Goal: Task Accomplishment & Management: Complete application form

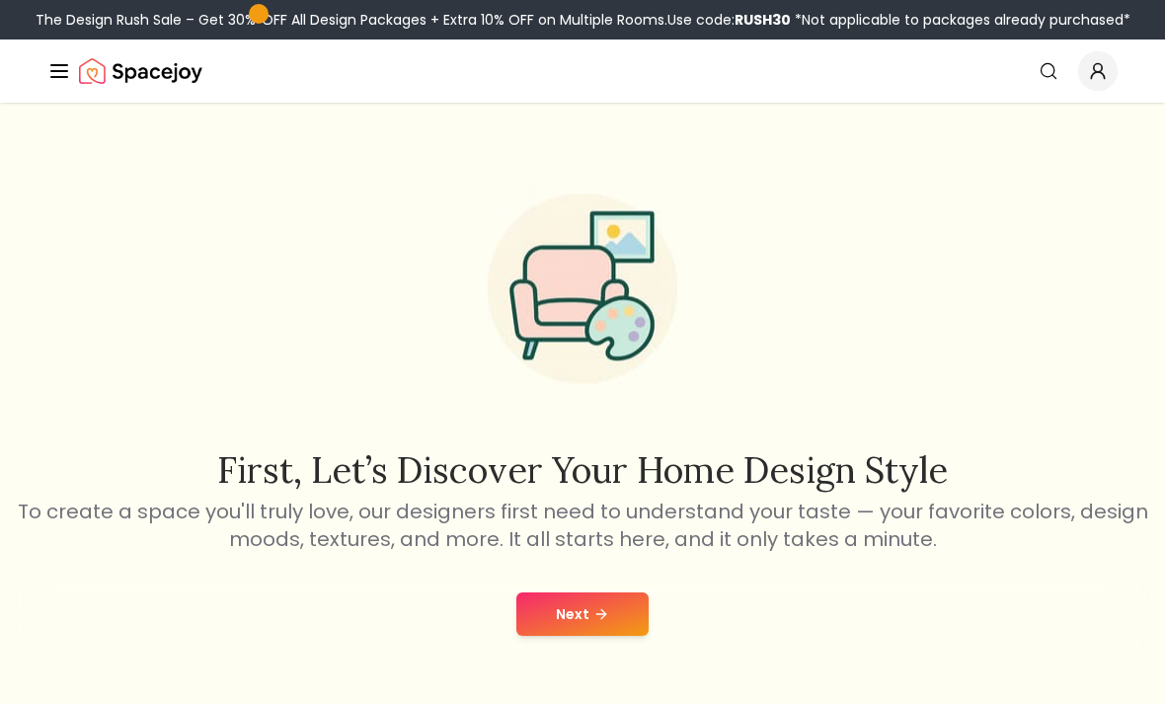
click at [608, 630] on button "Next" at bounding box center [583, 614] width 132 height 43
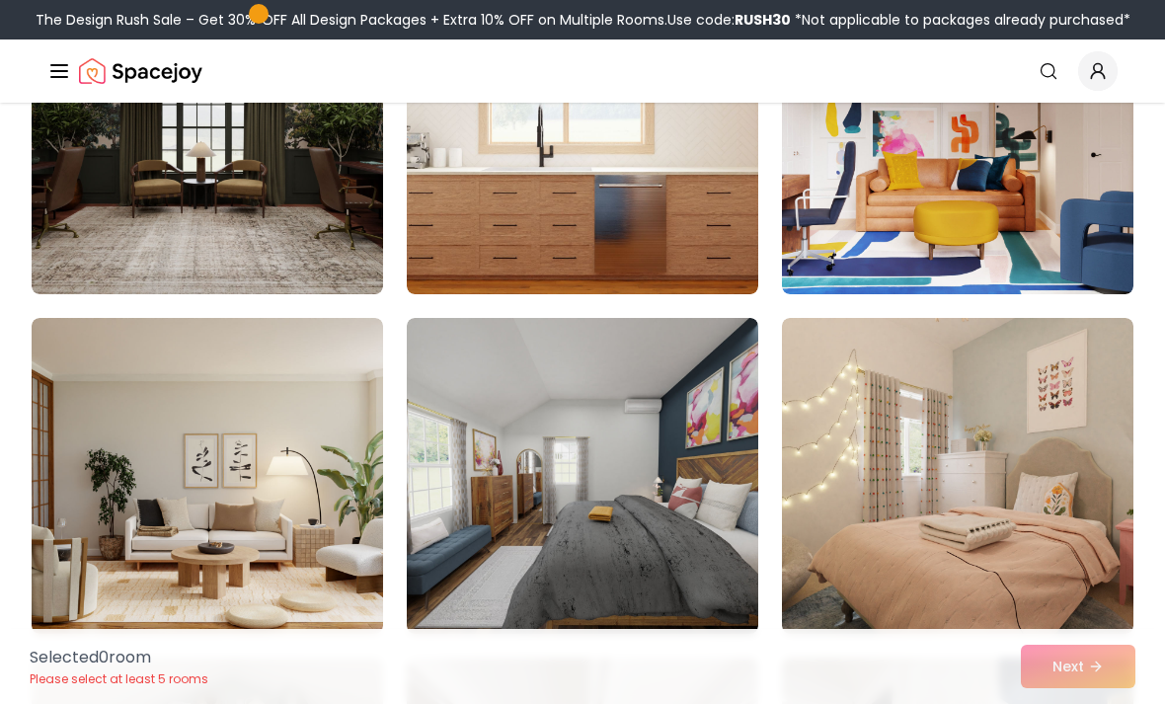
scroll to position [2350, 0]
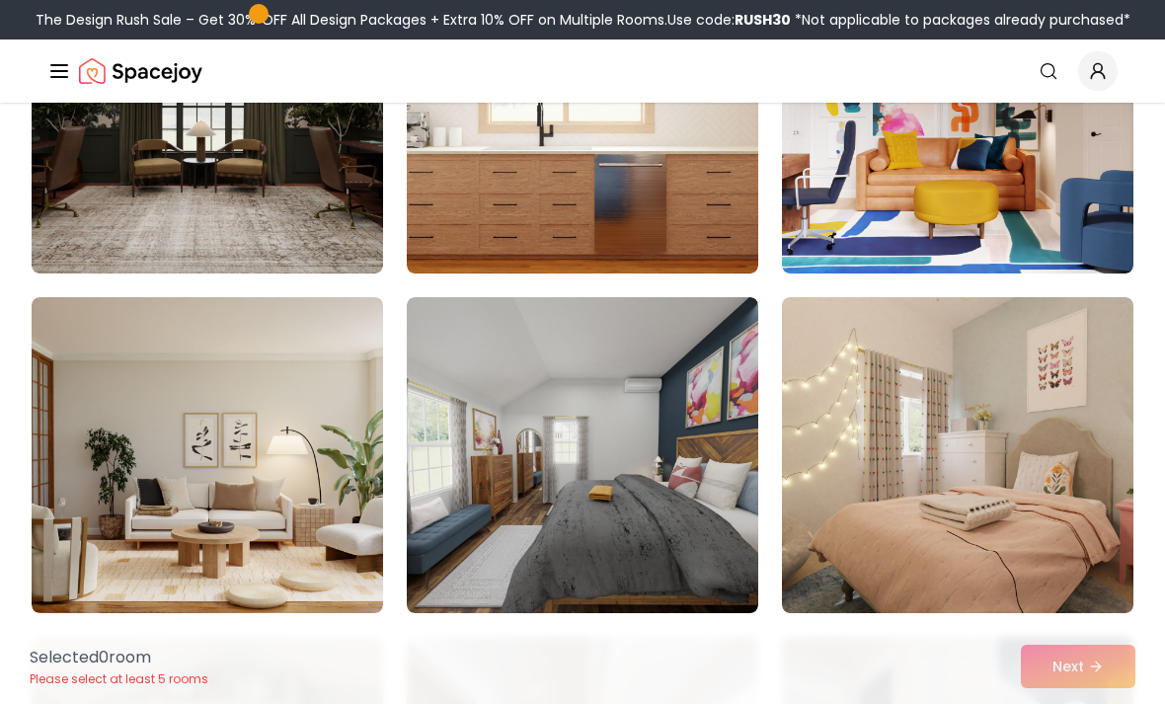
click at [683, 197] on img at bounding box center [583, 116] width 352 height 316
click at [279, 516] on img at bounding box center [208, 455] width 352 height 316
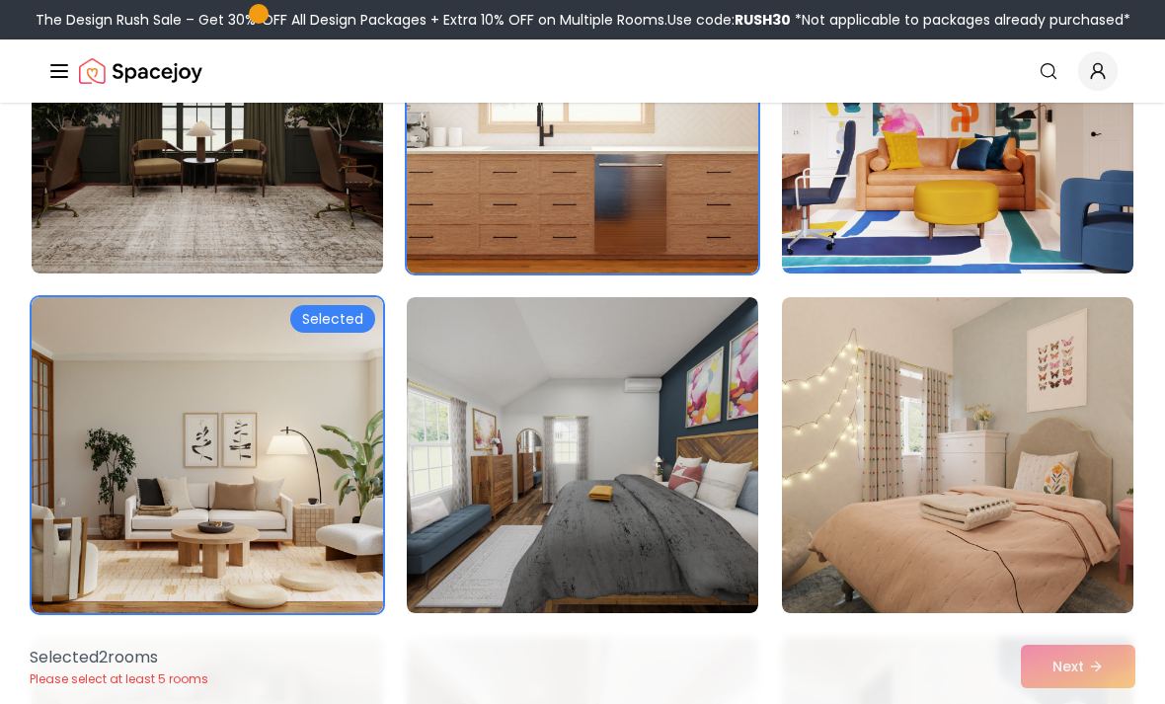
click at [992, 187] on img at bounding box center [958, 116] width 352 height 316
click at [1085, 573] on img at bounding box center [958, 455] width 352 height 316
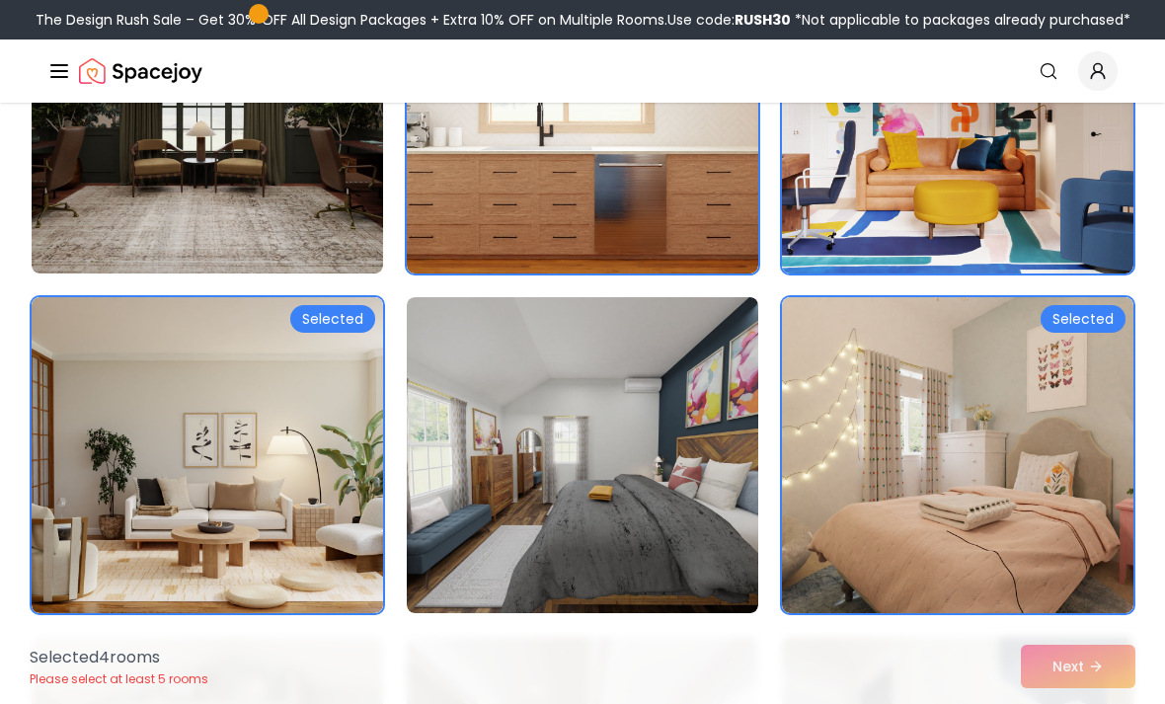
click at [693, 466] on img at bounding box center [583, 455] width 352 height 316
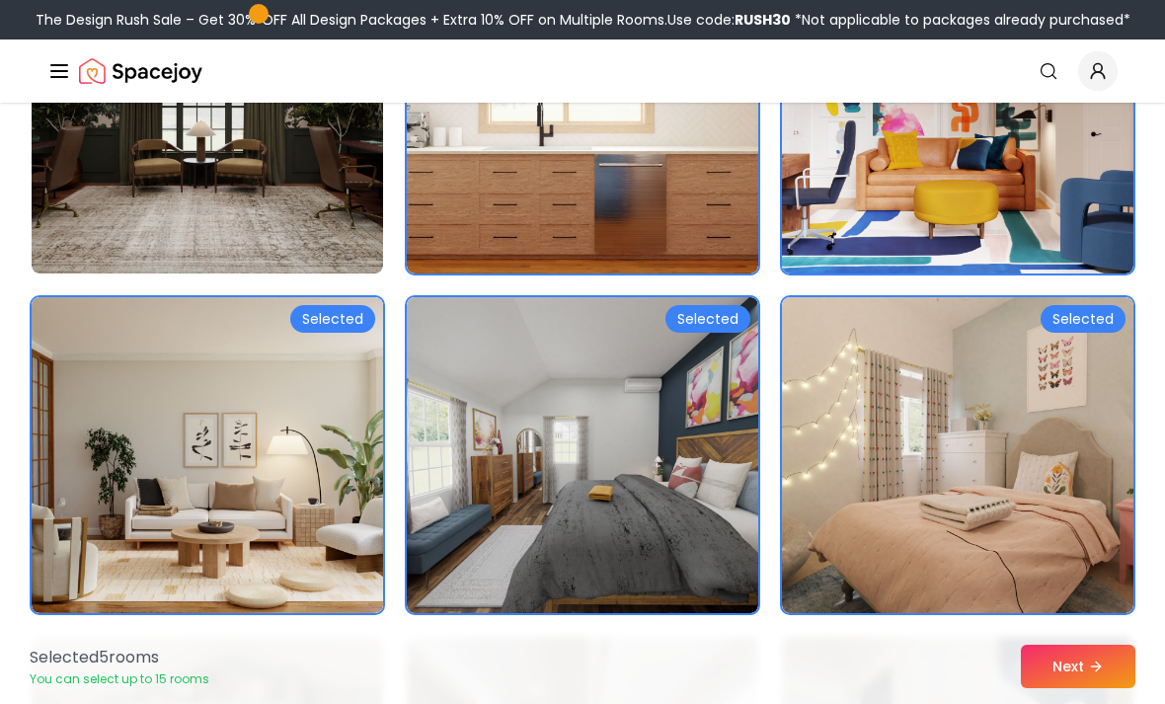
click at [128, 193] on img at bounding box center [208, 116] width 352 height 316
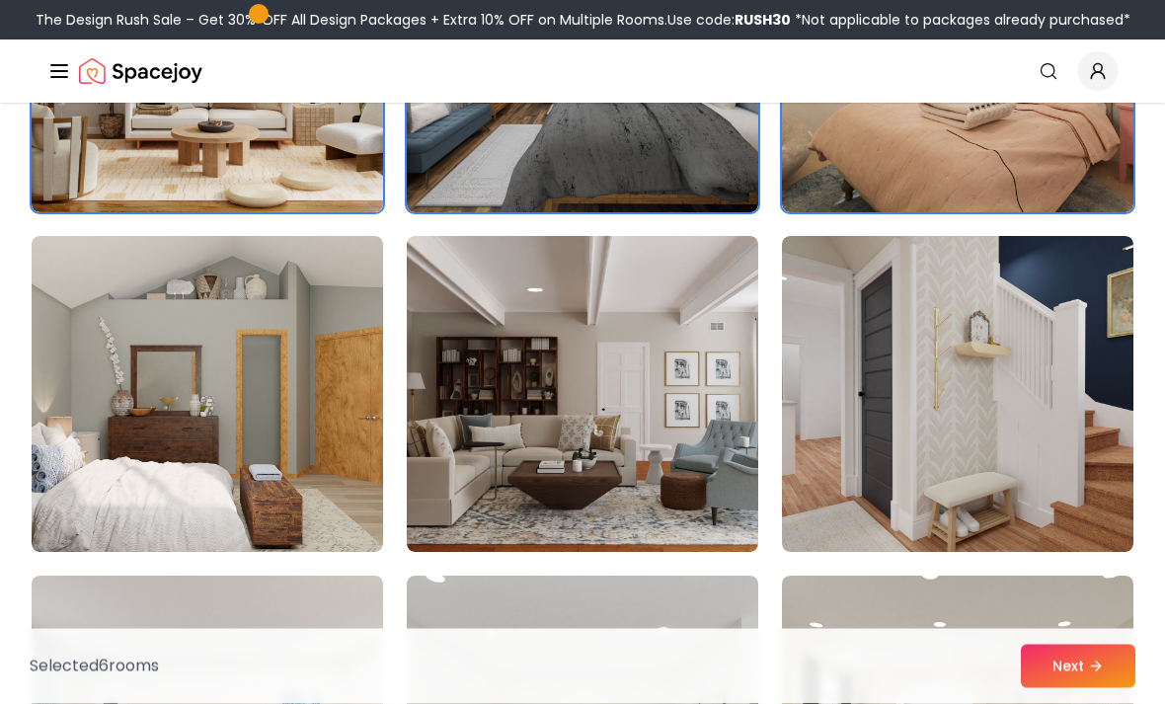
scroll to position [2750, 0]
click at [709, 417] on img at bounding box center [583, 394] width 352 height 316
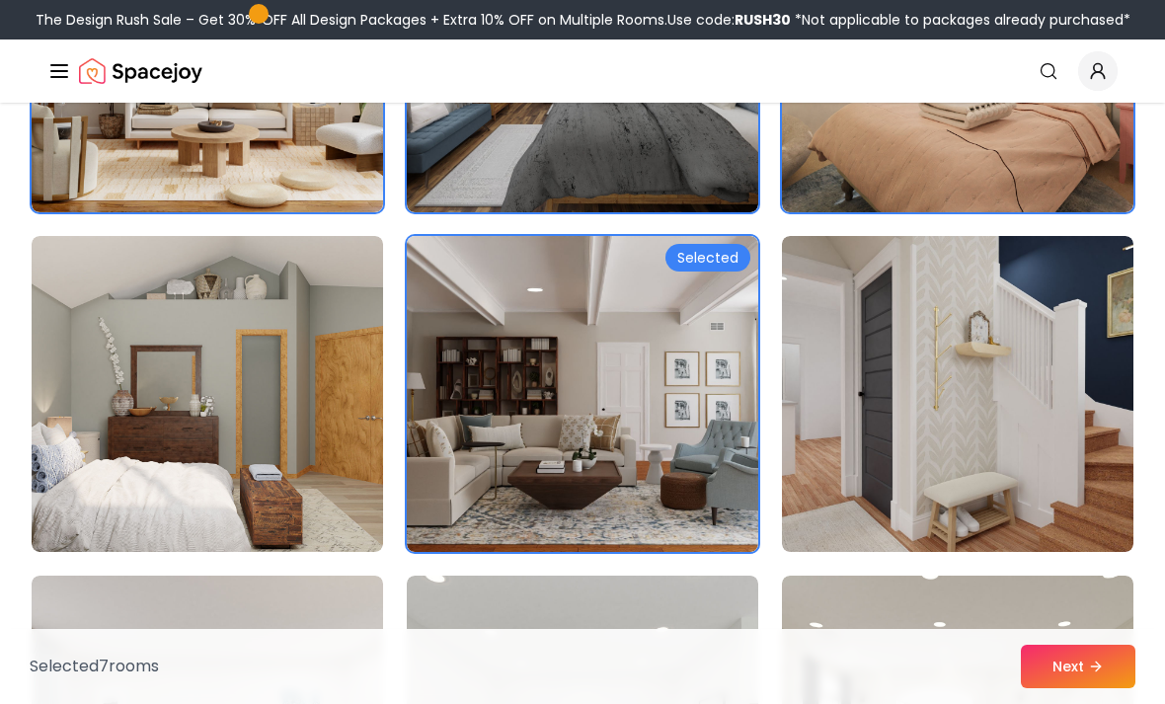
click at [1038, 438] on img at bounding box center [958, 394] width 352 height 316
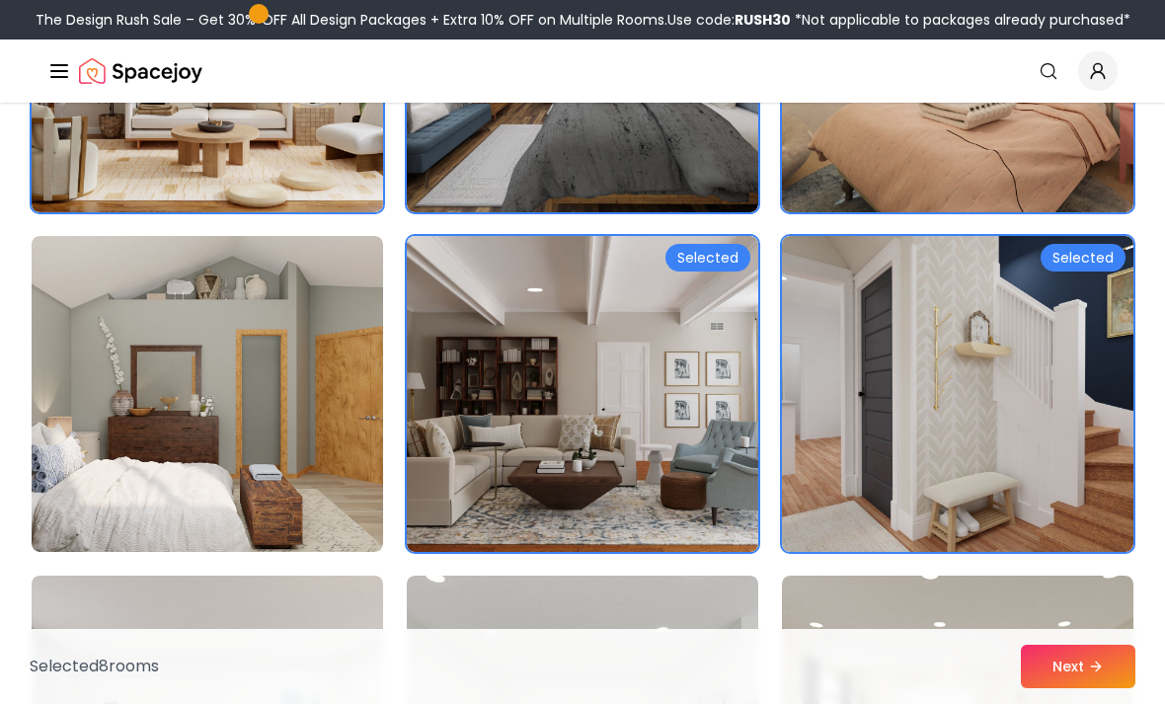
click at [1085, 688] on button "Next" at bounding box center [1078, 666] width 115 height 43
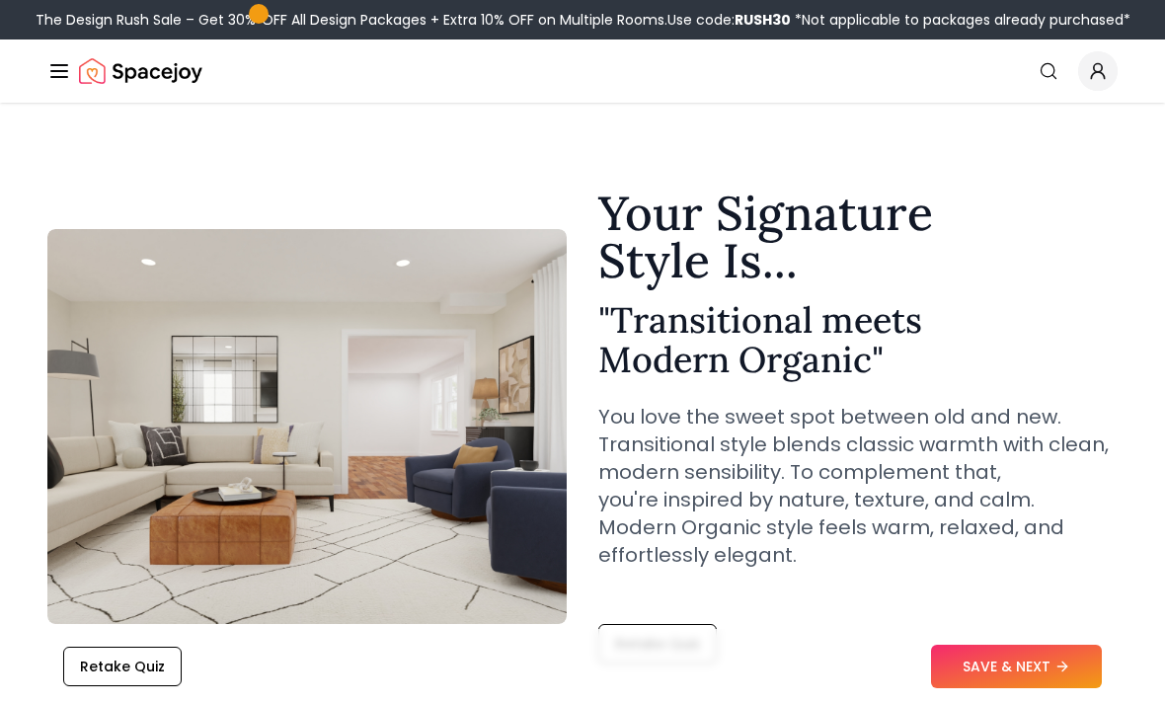
click at [1060, 664] on icon at bounding box center [1063, 667] width 16 height 16
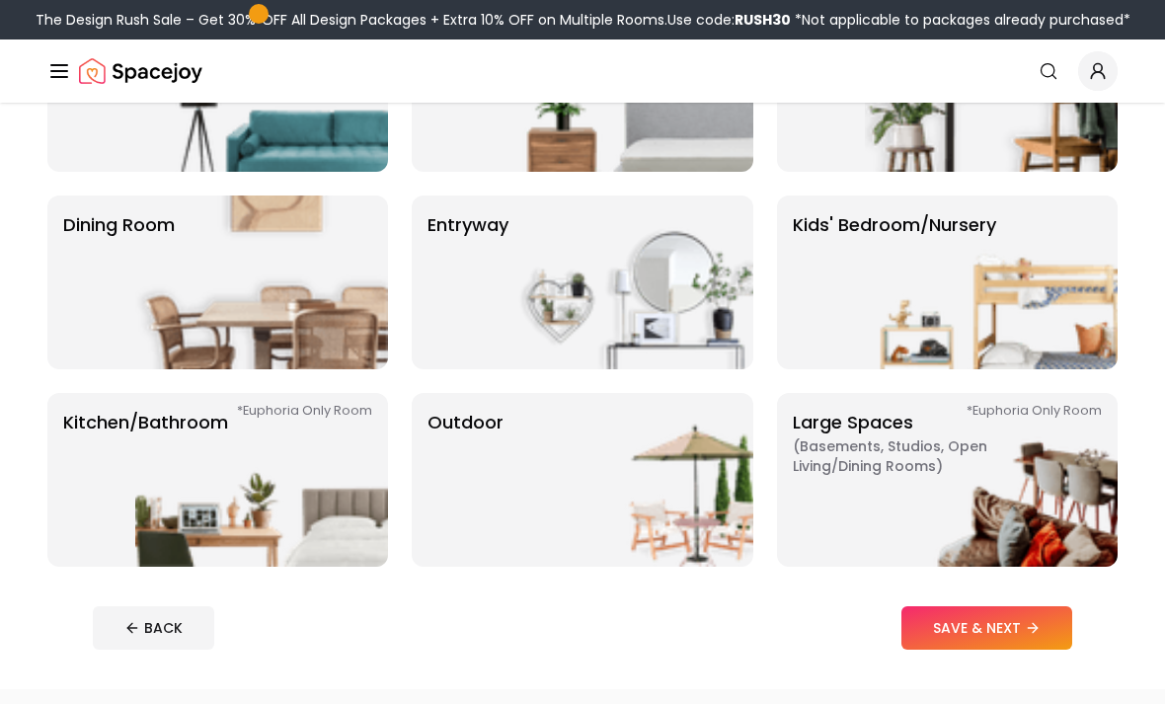
scroll to position [275, 0]
click at [120, 450] on p "Kitchen/Bathroom *Euphoria Only Room" at bounding box center [145, 480] width 165 height 142
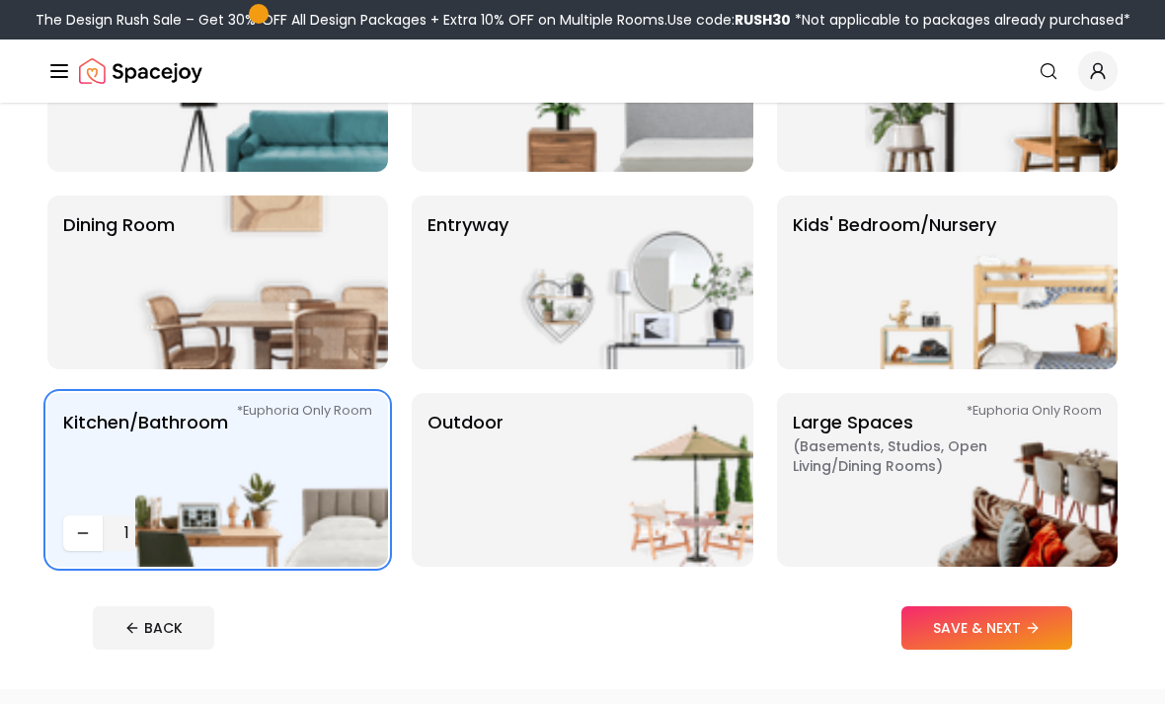
click at [90, 288] on p "Dining Room" at bounding box center [119, 282] width 112 height 142
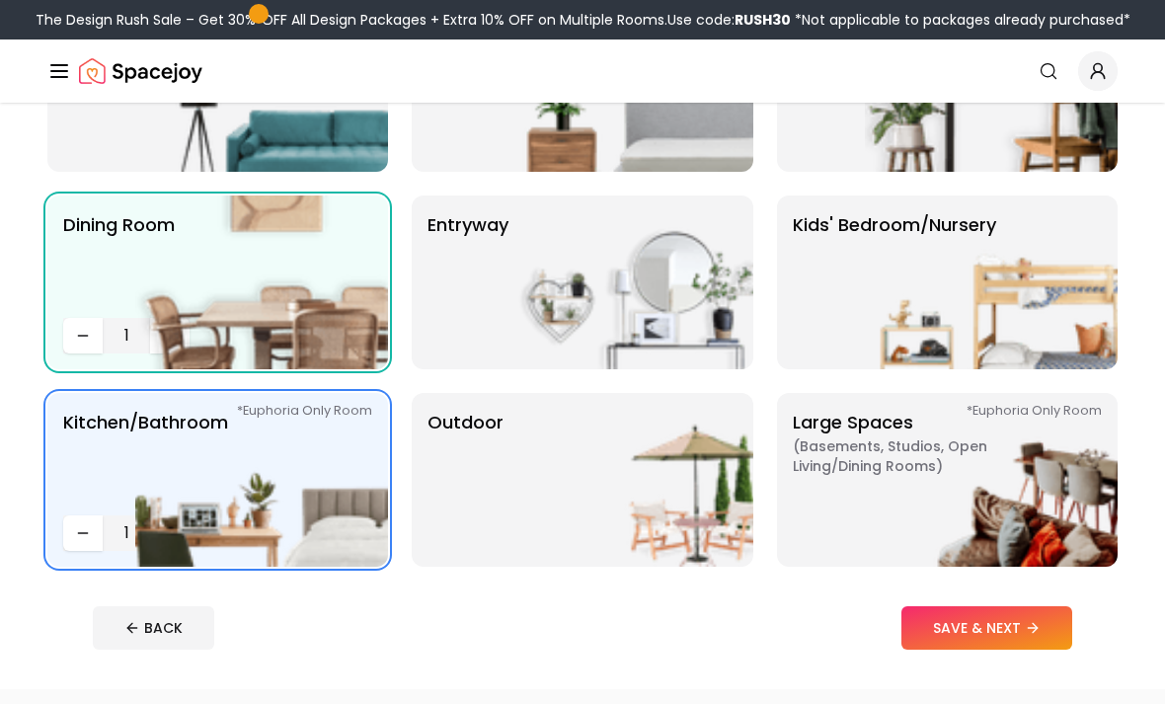
click at [1036, 632] on icon at bounding box center [1033, 628] width 16 height 16
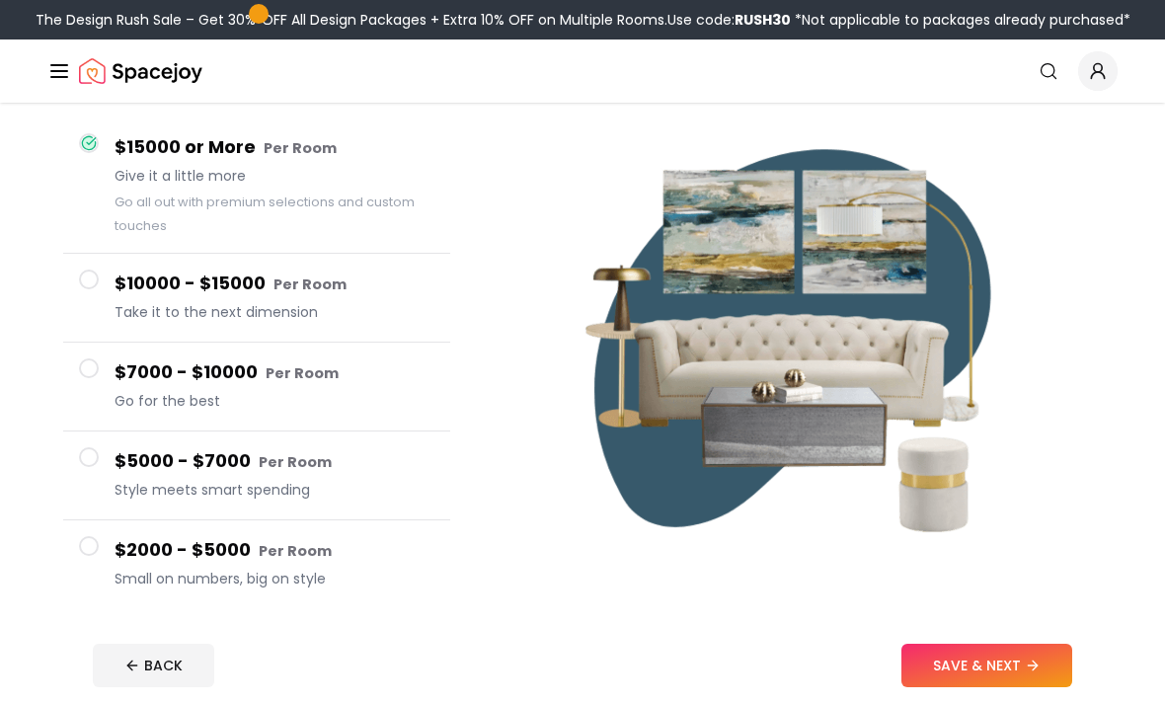
click at [1038, 688] on button "SAVE & NEXT" at bounding box center [987, 666] width 171 height 43
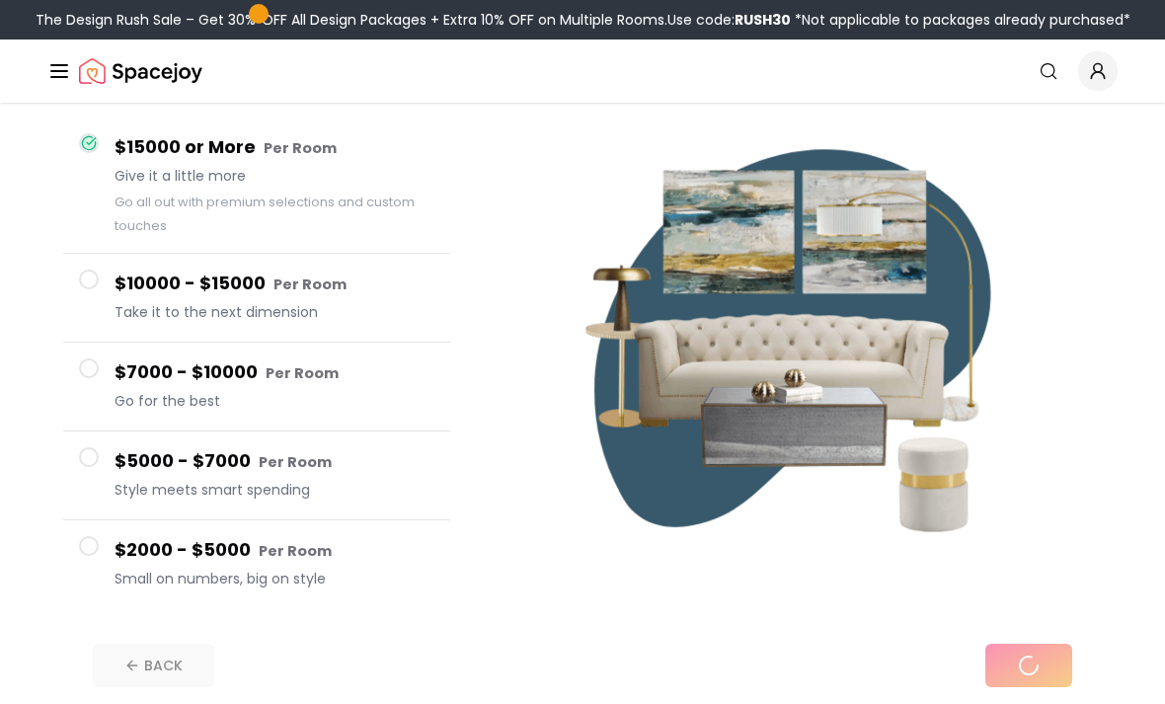
scroll to position [171, 0]
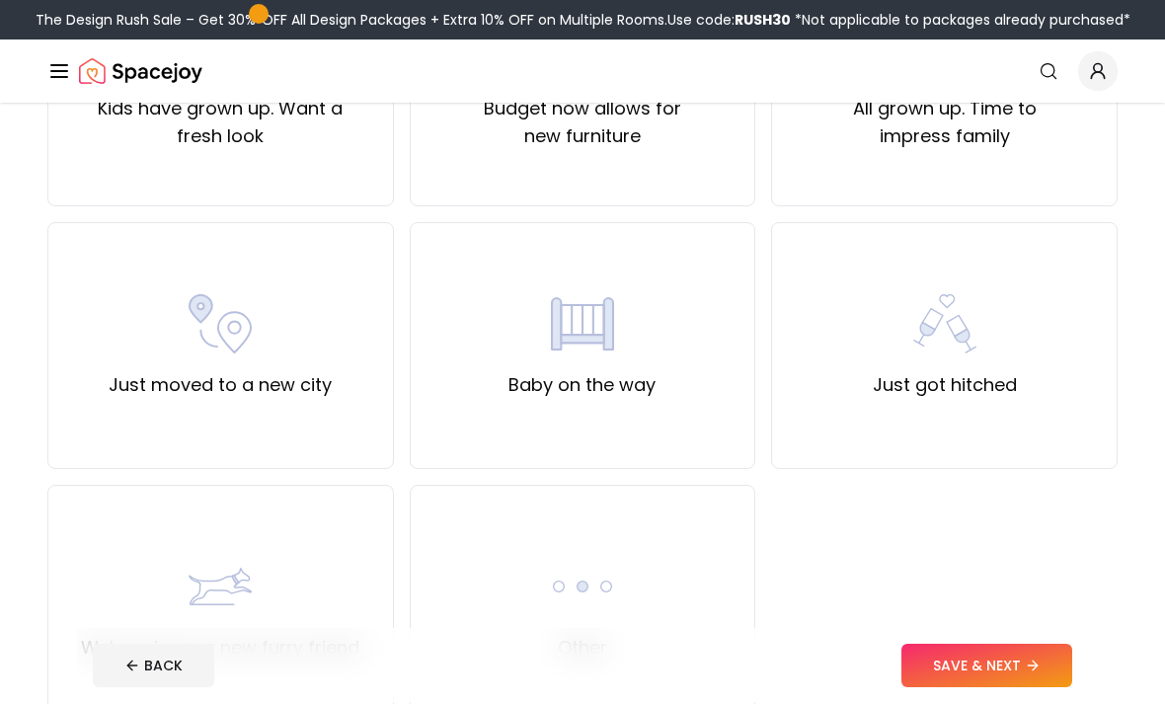
scroll to position [576, 0]
click at [1064, 400] on div "Just got hitched" at bounding box center [944, 345] width 347 height 247
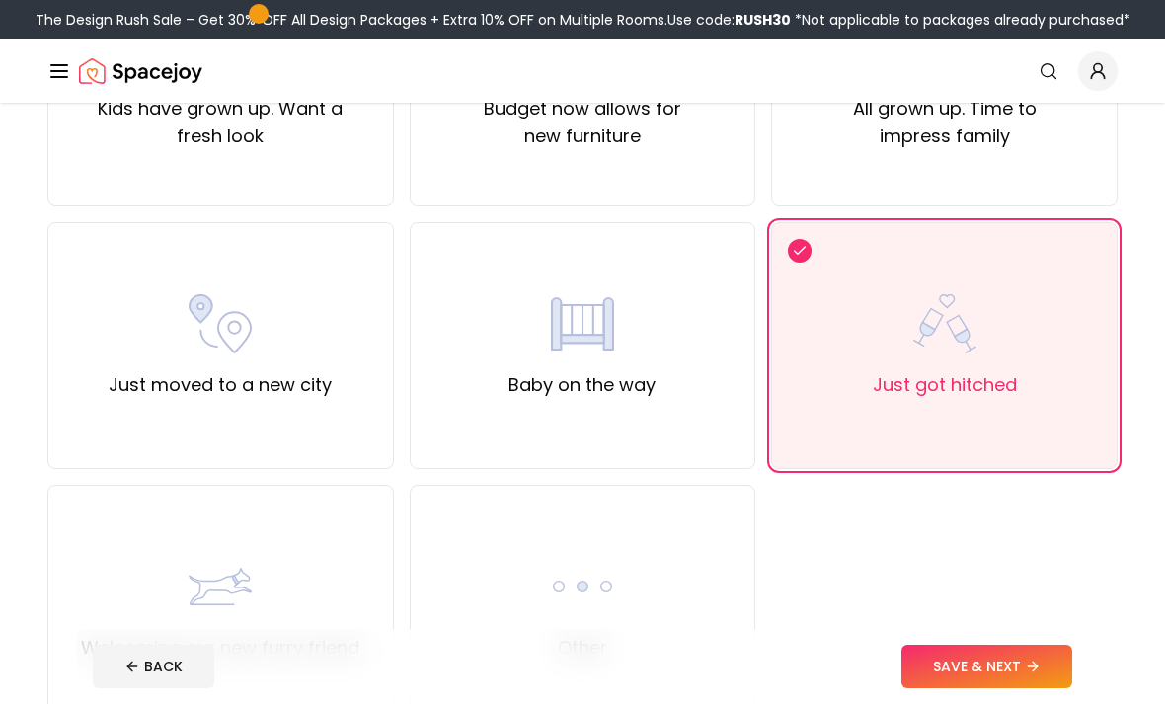
click at [1004, 703] on footer "BACK SAVE & NEXT" at bounding box center [582, 666] width 1011 height 75
click at [1032, 703] on footer "BACK SAVE & NEXT" at bounding box center [582, 666] width 1011 height 75
click at [1031, 702] on footer "BACK SAVE & NEXT" at bounding box center [582, 666] width 1011 height 75
click at [1008, 688] on button "SAVE & NEXT" at bounding box center [987, 666] width 171 height 43
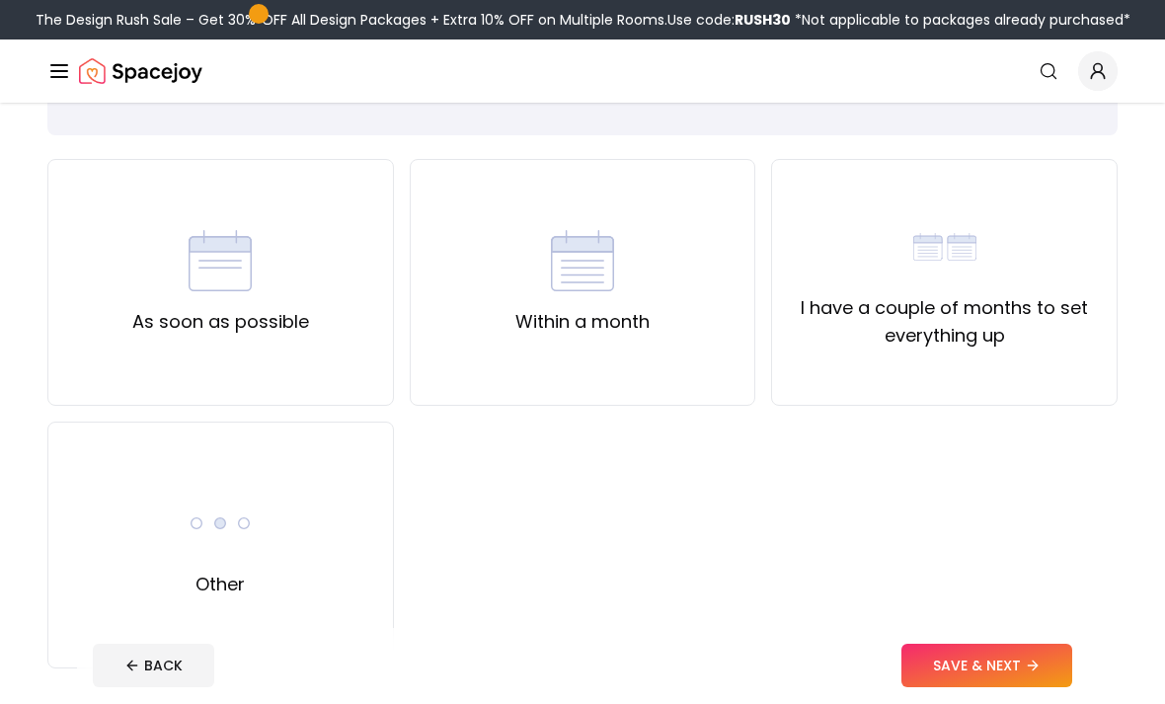
scroll to position [114, 0]
click at [1064, 368] on div "I have a couple of months to set everything up" at bounding box center [944, 282] width 347 height 247
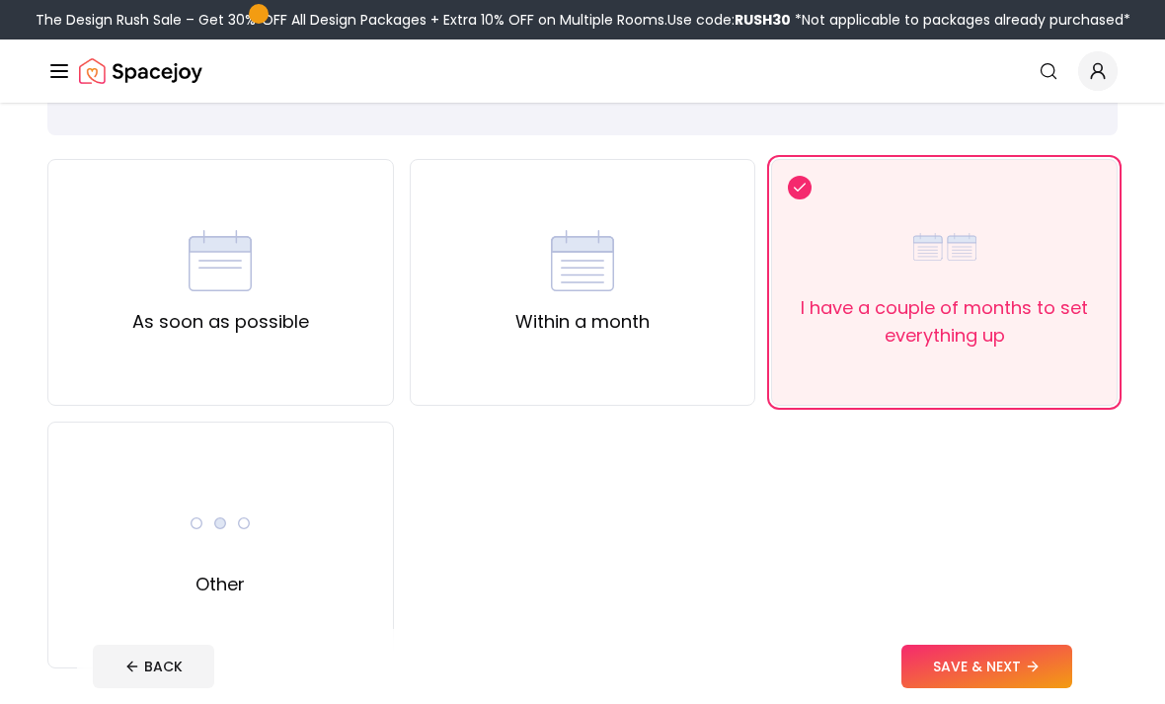
click at [1024, 688] on button "SAVE & NEXT" at bounding box center [987, 666] width 171 height 43
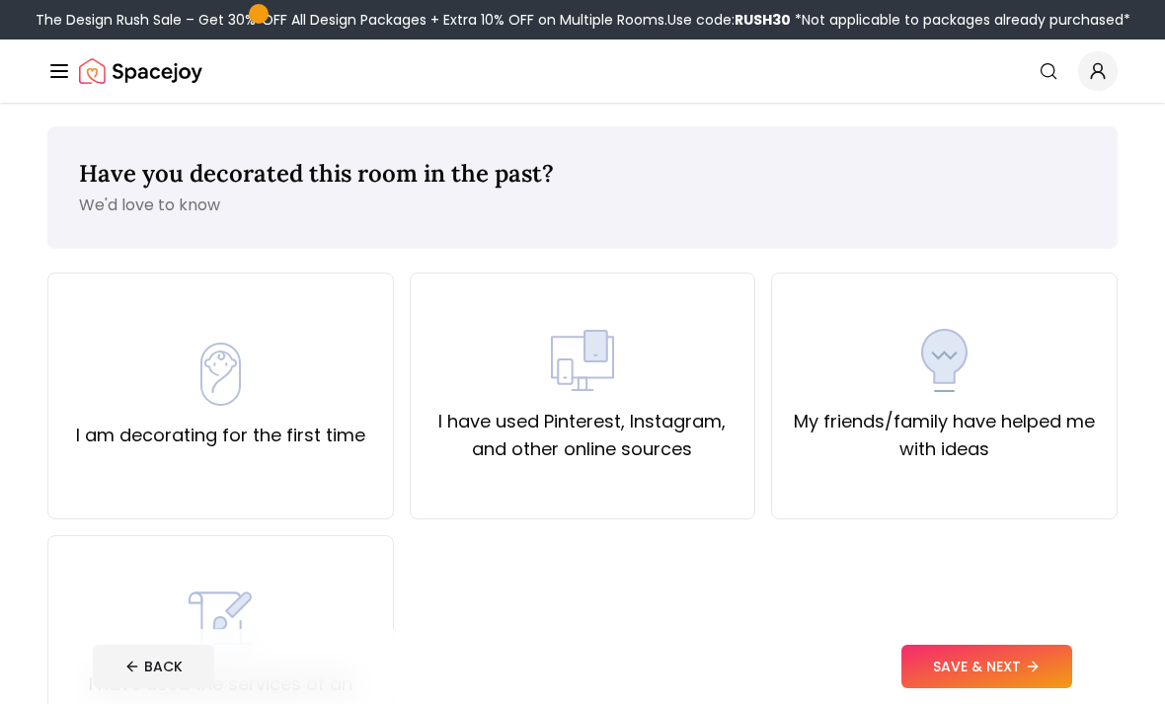
click at [126, 293] on div "I am decorating for the first time" at bounding box center [220, 396] width 347 height 247
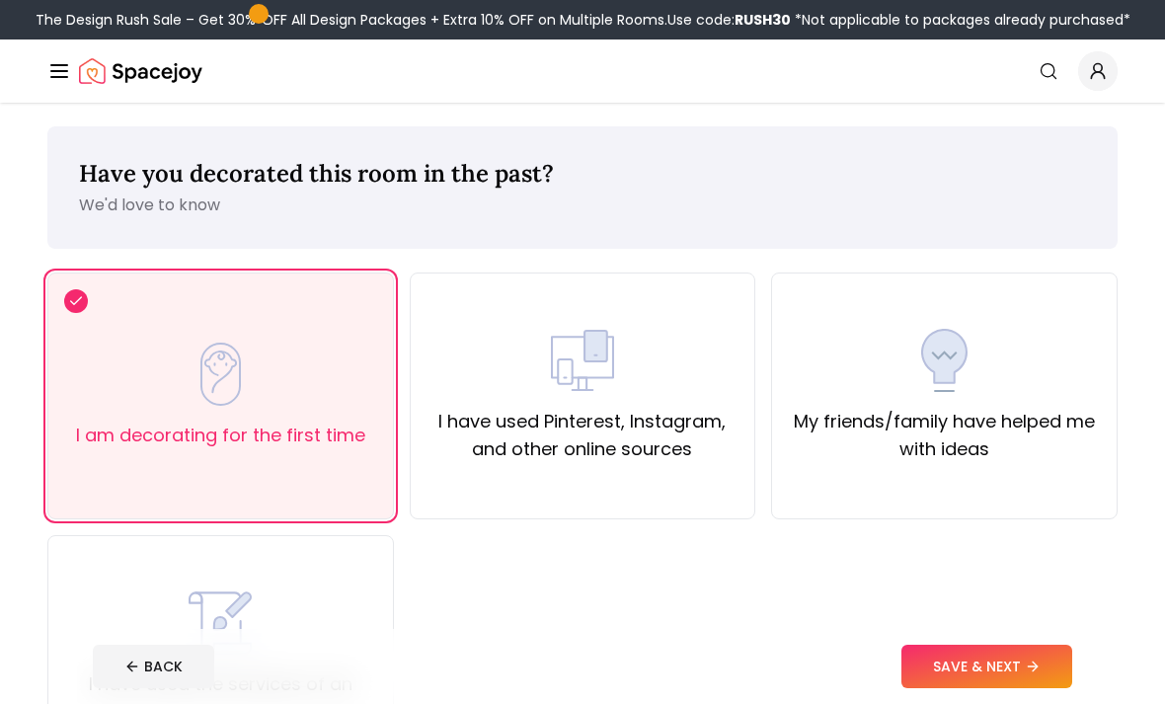
click at [1027, 688] on button "SAVE & NEXT" at bounding box center [987, 666] width 171 height 43
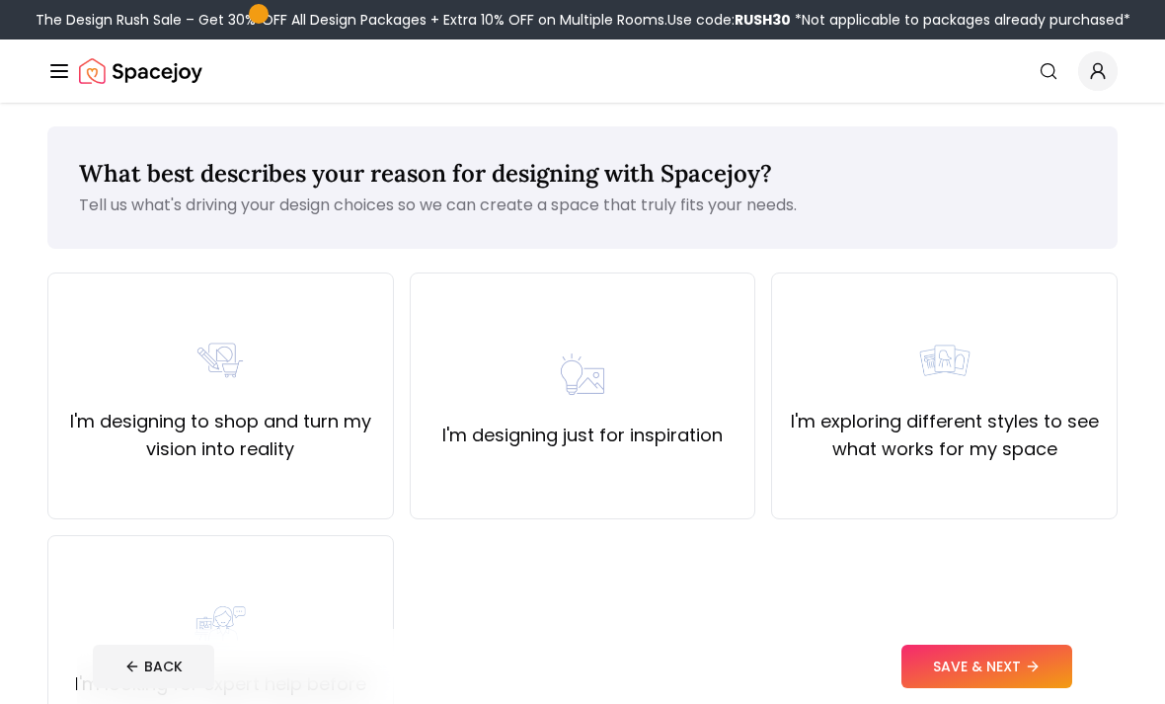
click at [1045, 688] on button "SAVE & NEXT" at bounding box center [987, 666] width 171 height 43
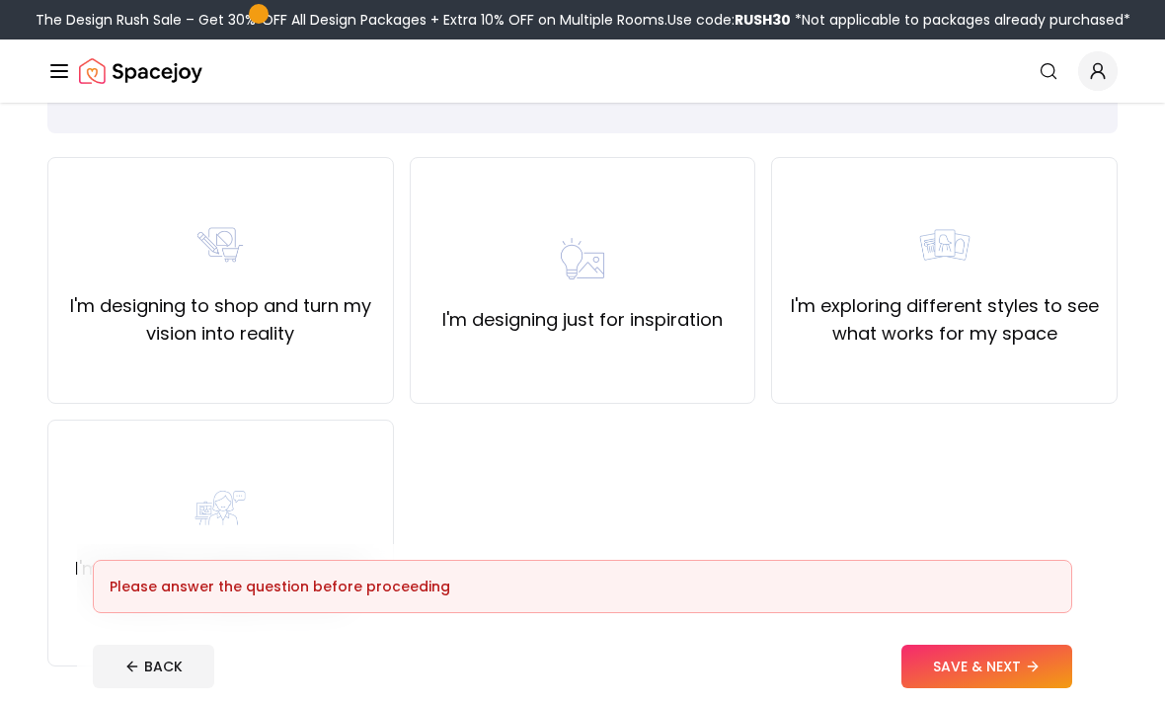
scroll to position [117, 0]
click at [84, 275] on div "I'm designing to shop and turn my vision into reality" at bounding box center [220, 279] width 313 height 134
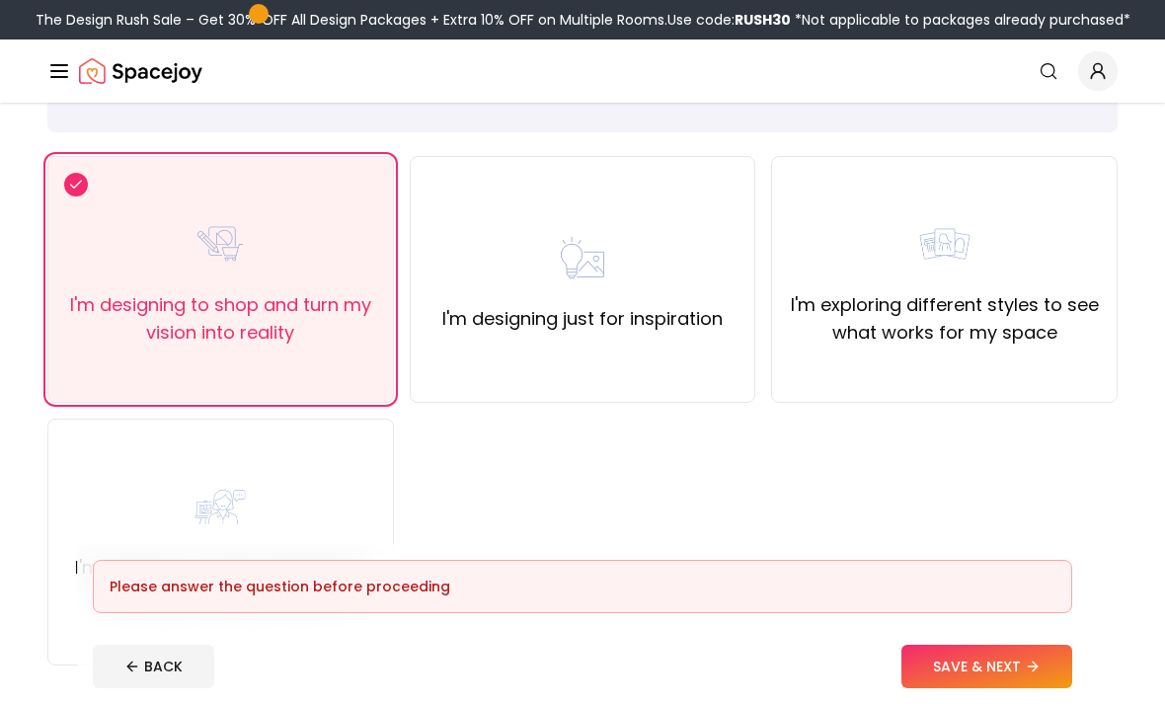
click at [1026, 688] on button "SAVE & NEXT" at bounding box center [987, 666] width 171 height 43
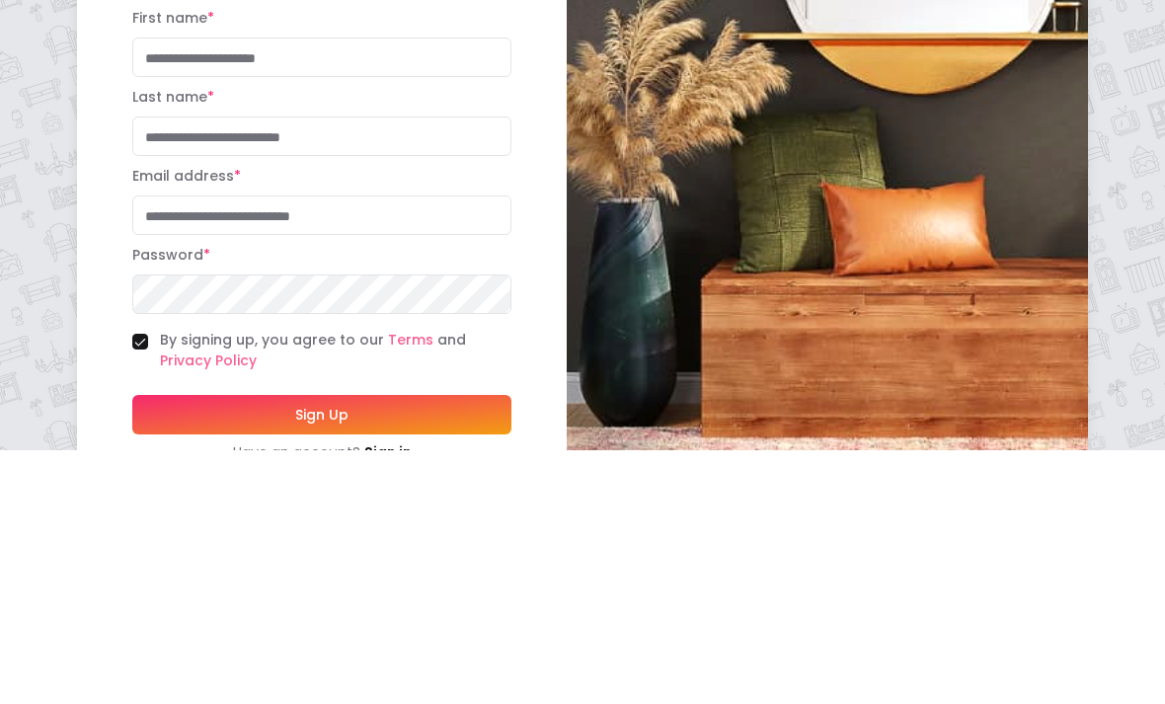
scroll to position [103, 0]
